Goal: Browse casually

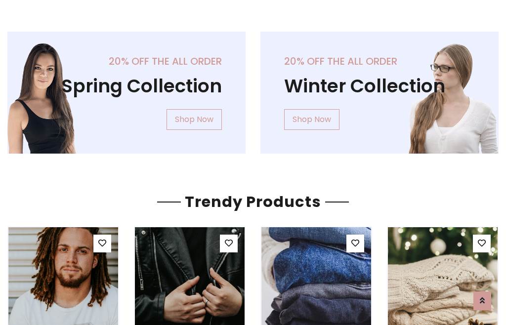
scroll to position [50, 0]
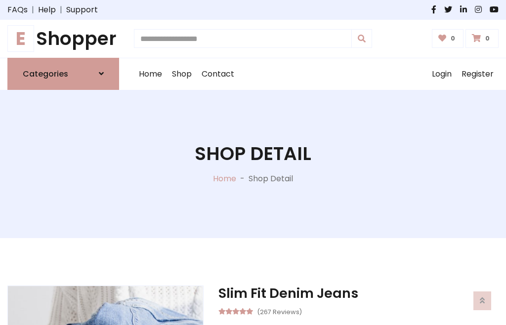
click at [63, 39] on h1 "E Shopper" at bounding box center [63, 39] width 112 height 22
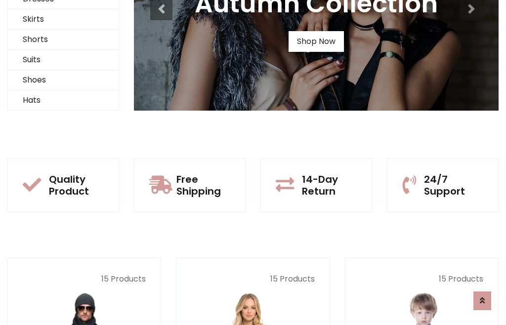
scroll to position [95, 0]
